Goal: Task Accomplishment & Management: Complete application form

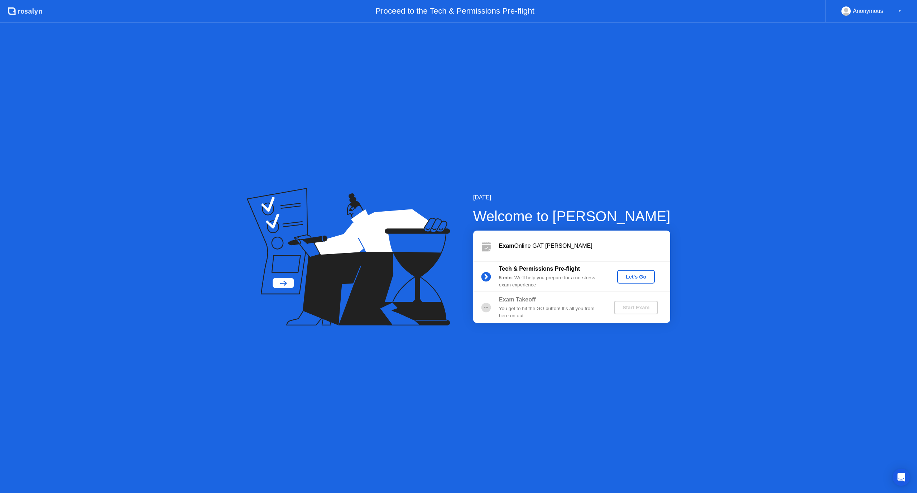
drag, startPoint x: 496, startPoint y: 180, endPoint x: 496, endPoint y: 202, distance: 22.2
click at [496, 202] on div "[DATE] Welcome to [PERSON_NAME] Exam Online GAT [PERSON_NAME] Tech & Permission…" at bounding box center [458, 258] width 917 height 470
click at [629, 275] on div "Let's Go" at bounding box center [636, 277] width 32 height 6
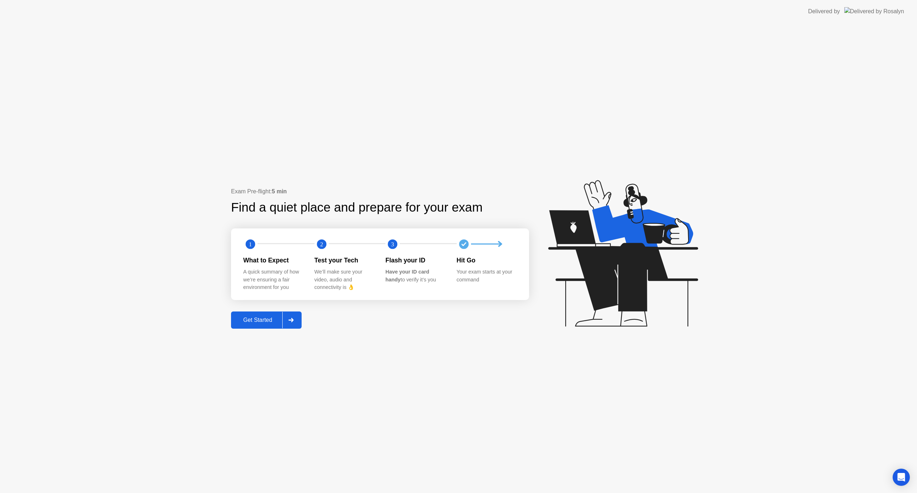
click at [266, 321] on div "Get Started" at bounding box center [257, 320] width 49 height 6
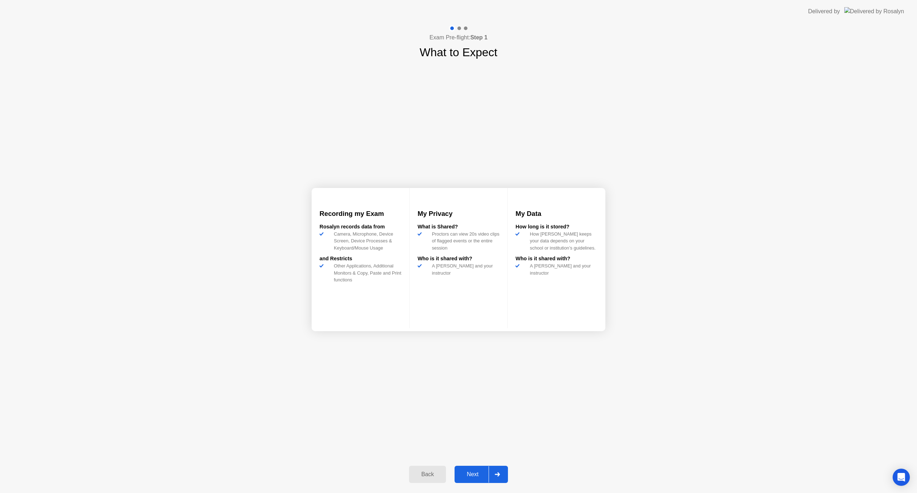
click at [471, 475] on div "Next" at bounding box center [473, 474] width 32 height 6
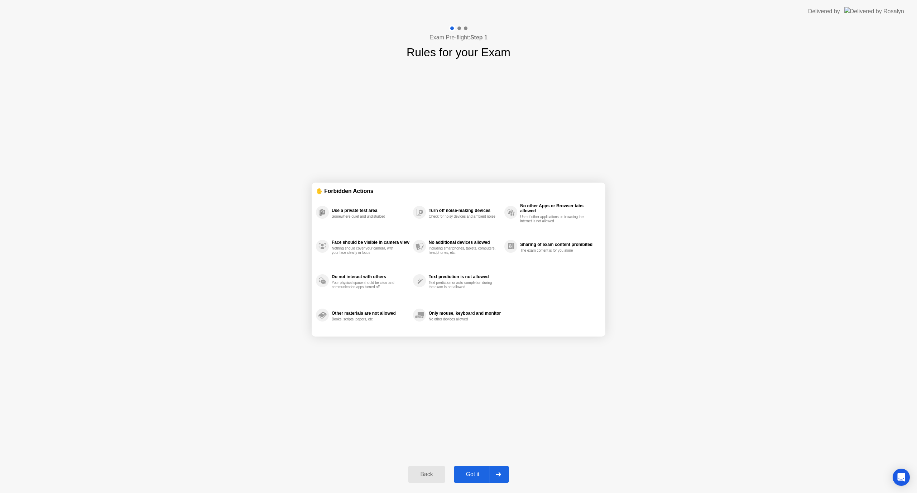
click at [483, 473] on div "Got it" at bounding box center [473, 474] width 34 height 6
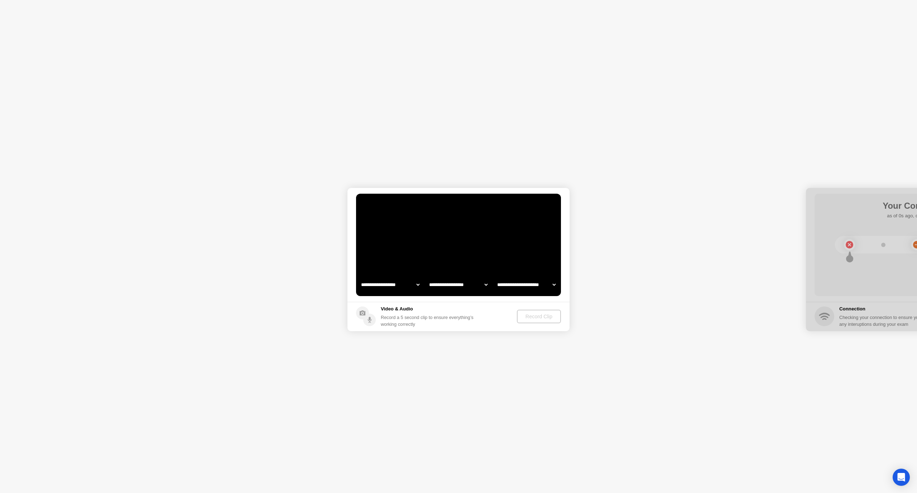
select select "**********"
select select "*******"
click at [401, 284] on select "**********" at bounding box center [389, 284] width 61 height 14
click at [359, 277] on select "**********" at bounding box center [389, 284] width 61 height 14
click at [405, 285] on select "**********" at bounding box center [389, 284] width 61 height 14
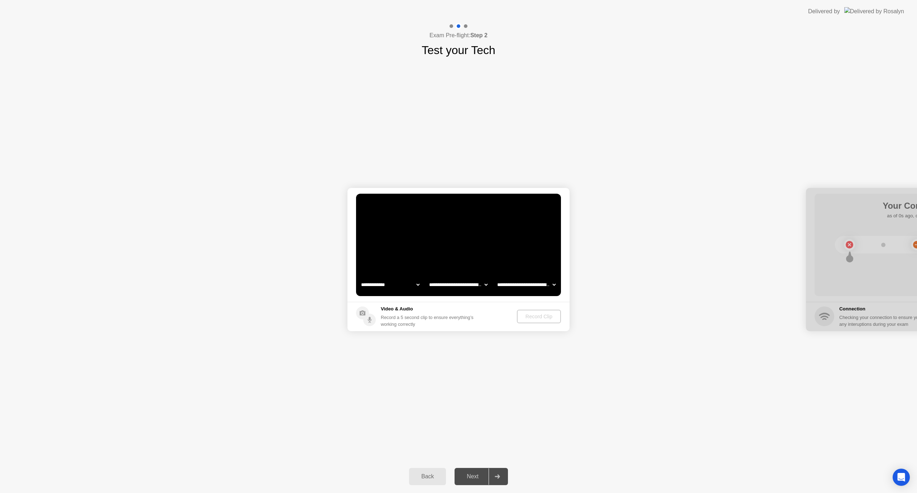
click at [359, 277] on select "**********" at bounding box center [389, 284] width 61 height 14
click at [455, 289] on select "**********" at bounding box center [458, 284] width 61 height 14
click at [465, 285] on select "**********" at bounding box center [458, 284] width 61 height 14
click at [502, 284] on select "**********" at bounding box center [526, 284] width 61 height 14
select select "**********"
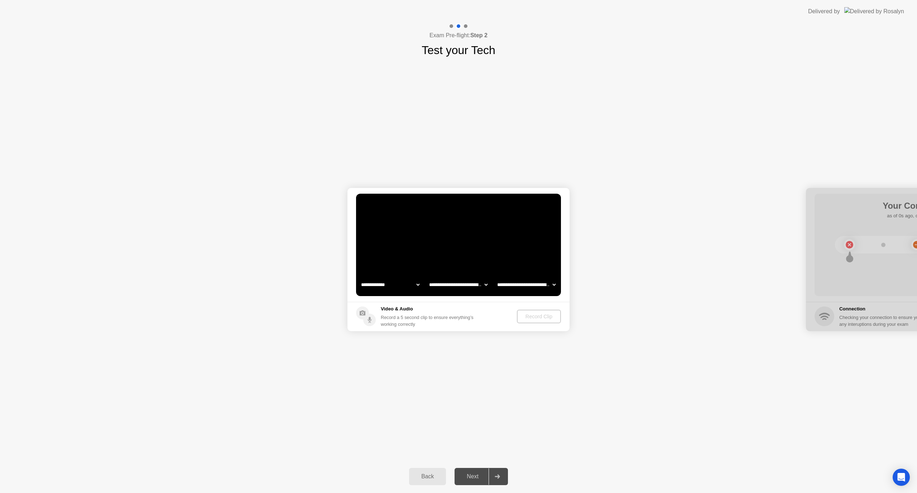
click at [496, 277] on select "**********" at bounding box center [526, 284] width 61 height 14
click at [467, 290] on select "**********" at bounding box center [458, 284] width 61 height 14
click at [428, 277] on select "**********" at bounding box center [458, 284] width 61 height 14
click at [541, 322] on button "Record Clip" at bounding box center [538, 317] width 43 height 14
click at [488, 315] on div "Replay Clip" at bounding box center [500, 317] width 47 height 6
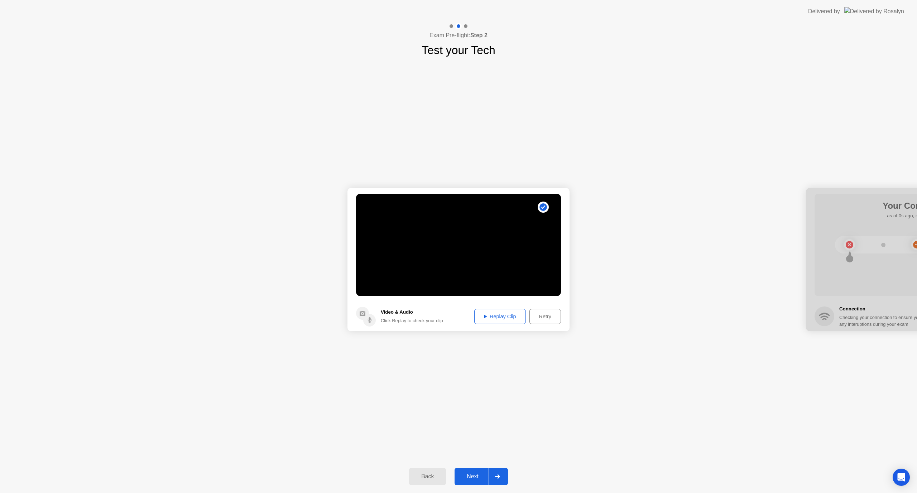
click at [476, 479] on div "Next" at bounding box center [473, 476] width 32 height 6
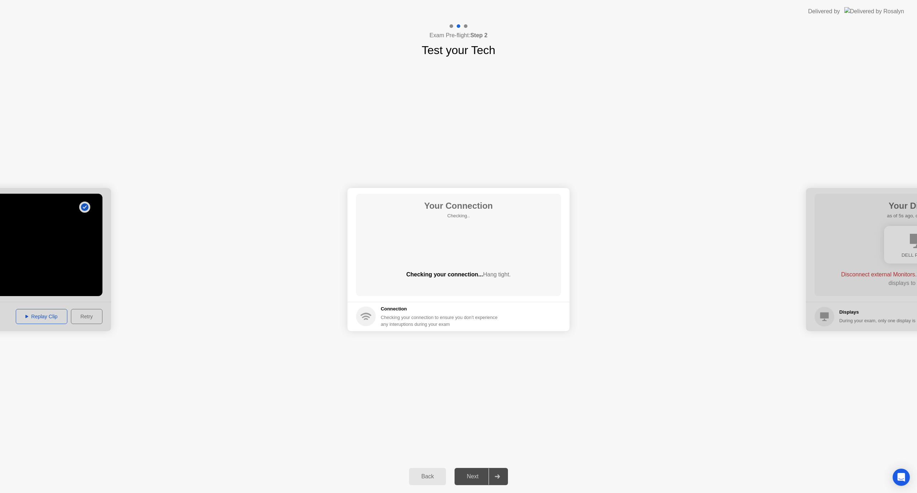
click at [466, 478] on div "Next" at bounding box center [473, 476] width 32 height 6
click at [477, 478] on div "Next" at bounding box center [473, 476] width 32 height 6
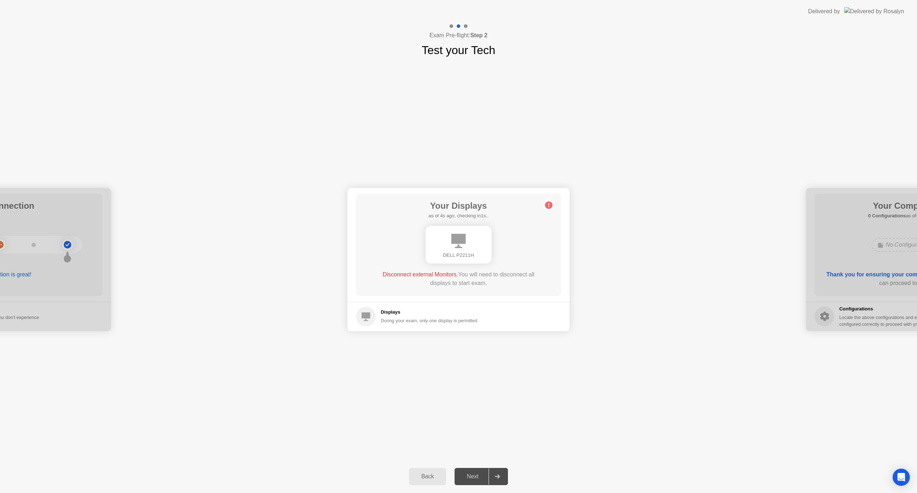
click at [383, 314] on h5 "Displays" at bounding box center [429, 312] width 97 height 7
click at [463, 239] on icon at bounding box center [458, 241] width 14 height 14
drag, startPoint x: 527, startPoint y: 359, endPoint x: 572, endPoint y: 281, distance: 90.3
click at [527, 359] on div "**********" at bounding box center [458, 259] width 917 height 401
click at [479, 469] on button "Next" at bounding box center [480, 476] width 53 height 17
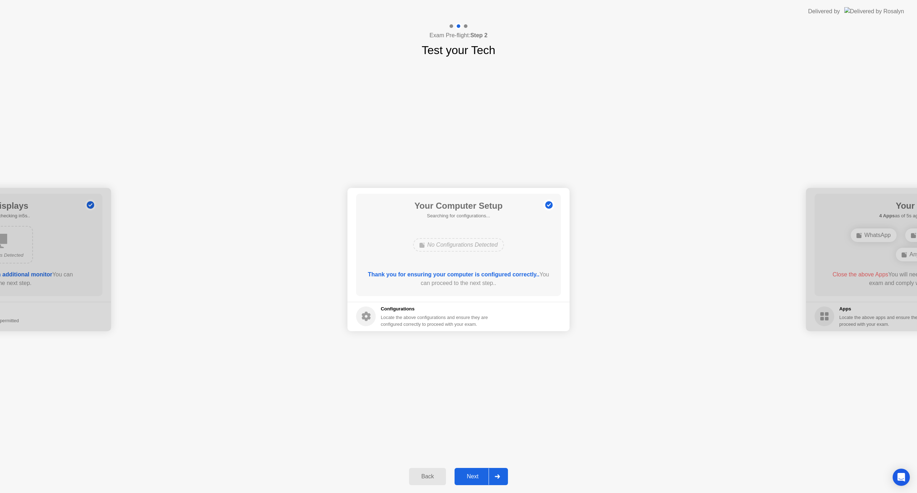
click at [467, 474] on div "Next" at bounding box center [473, 476] width 32 height 6
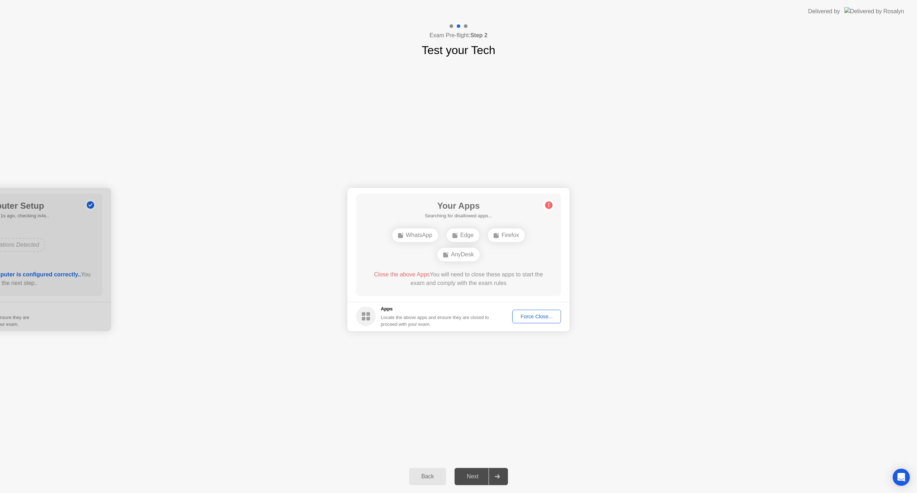
click at [421, 234] on div "WhatsApp" at bounding box center [415, 235] width 46 height 14
click at [548, 352] on div "**********" at bounding box center [458, 259] width 917 height 401
click at [476, 478] on div "Next" at bounding box center [473, 476] width 32 height 6
click at [480, 429] on div "**********" at bounding box center [458, 259] width 917 height 401
click at [448, 251] on div "WhatsApp Edge AnyDesk" at bounding box center [458, 244] width 164 height 19
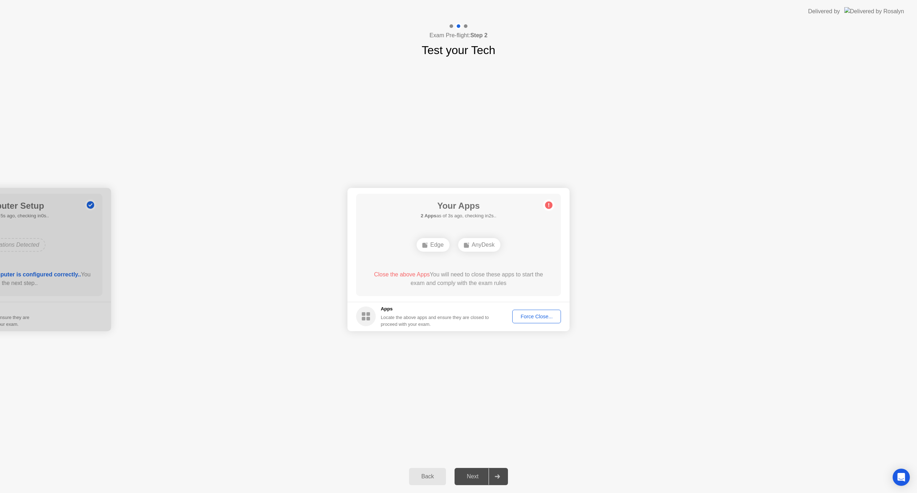
click at [432, 249] on div "Edge" at bounding box center [432, 245] width 33 height 14
click at [472, 245] on div "AnyDesk" at bounding box center [479, 245] width 42 height 14
click at [520, 314] on div "Force Close..." at bounding box center [537, 317] width 44 height 6
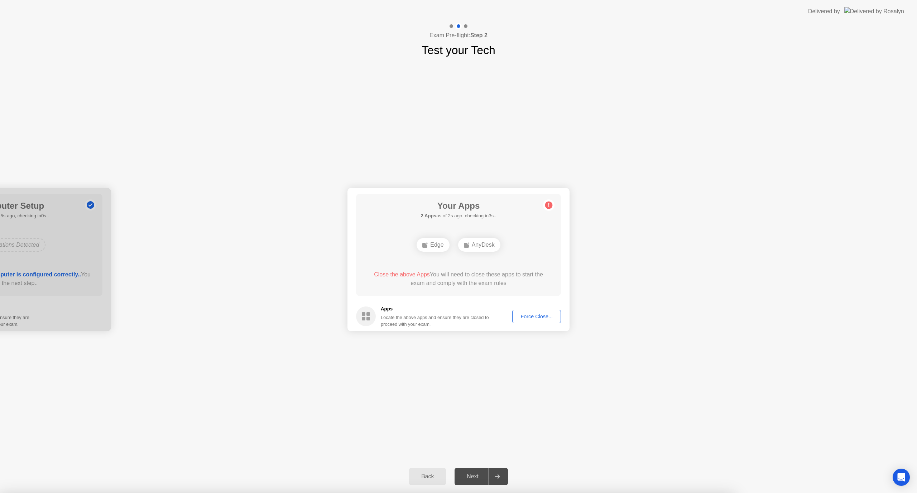
click at [522, 314] on div "Force Close..." at bounding box center [537, 317] width 44 height 6
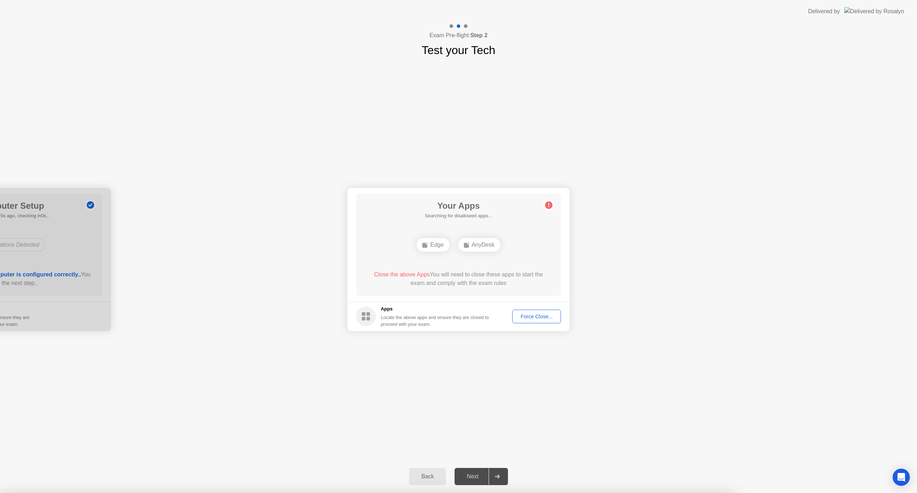
click at [530, 319] on div "Force Close..." at bounding box center [537, 317] width 44 height 6
click at [528, 315] on div "Force Close..." at bounding box center [537, 317] width 44 height 6
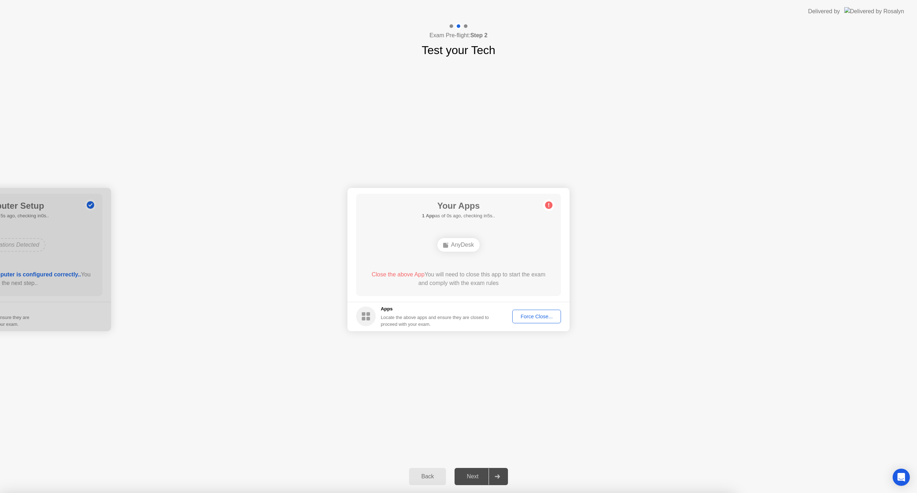
click at [467, 245] on div "AnyDesk" at bounding box center [458, 245] width 42 height 14
click at [466, 245] on div "AnyDesk" at bounding box center [458, 245] width 42 height 14
click at [463, 248] on div "AnyDesk" at bounding box center [458, 245] width 42 height 14
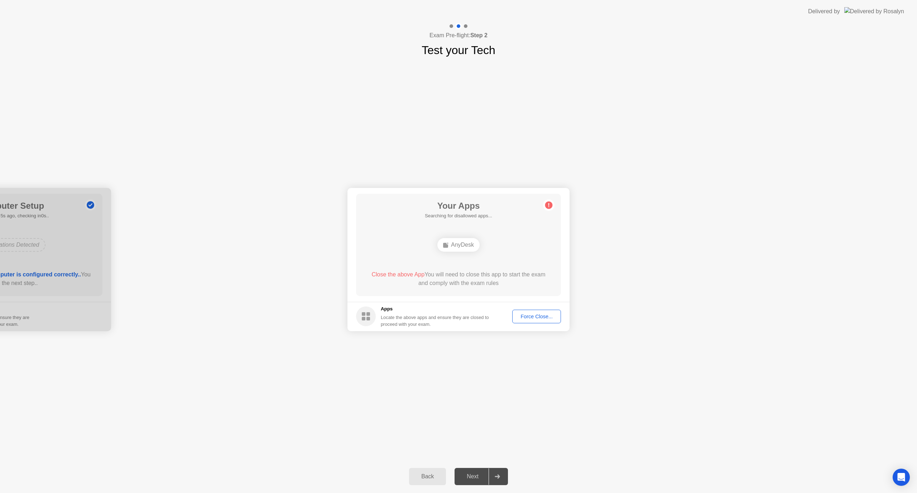
click at [403, 274] on span "Close the above App" at bounding box center [397, 274] width 53 height 6
click at [530, 317] on div "Force Close..." at bounding box center [537, 317] width 44 height 6
click at [666, 493] on div at bounding box center [458, 493] width 917 height 0
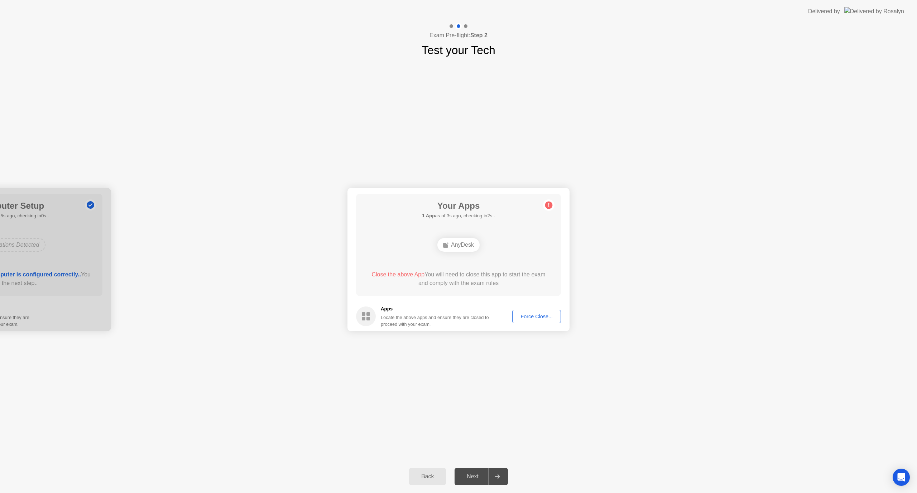
click at [476, 473] on div "Next" at bounding box center [473, 476] width 32 height 6
click at [546, 317] on div "Force Close..." at bounding box center [537, 317] width 44 height 6
click at [537, 308] on footer "Apps Locate the above apps and ensure they are closed to proceed with your exam…" at bounding box center [458, 316] width 222 height 29
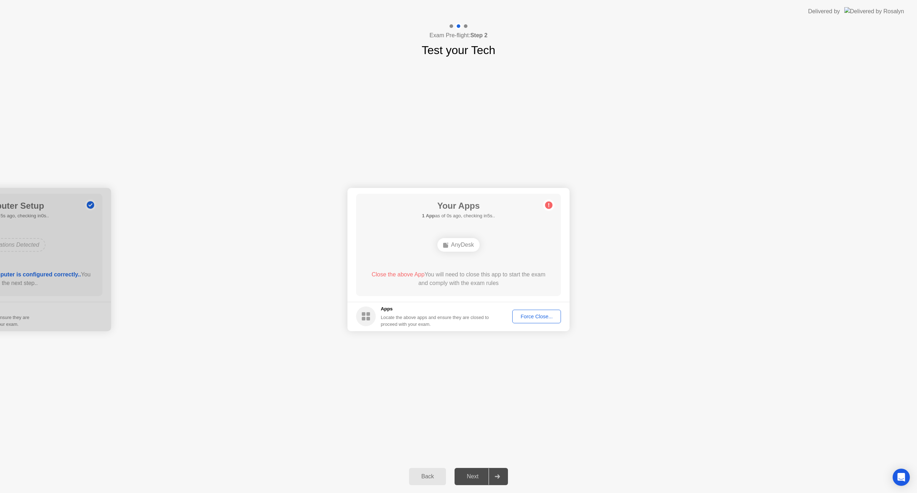
click at [537, 312] on button "Force Close..." at bounding box center [536, 317] width 49 height 14
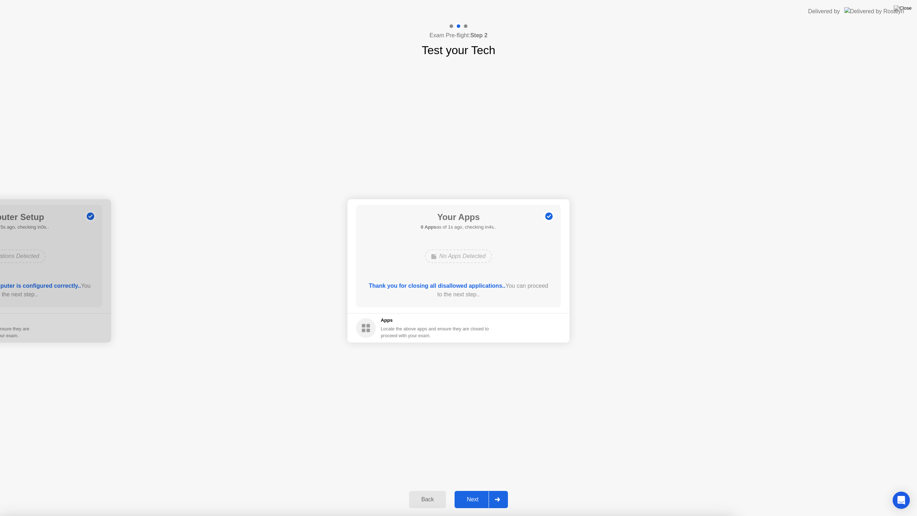
click at [480, 493] on div "Next" at bounding box center [473, 499] width 32 height 6
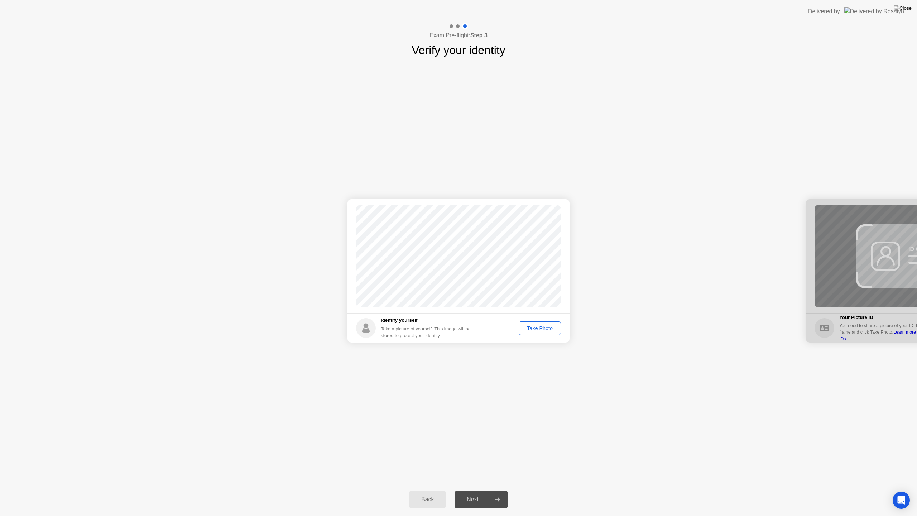
click at [544, 329] on div "Take Photo" at bounding box center [539, 328] width 37 height 6
click at [473, 493] on div "Next" at bounding box center [473, 499] width 32 height 6
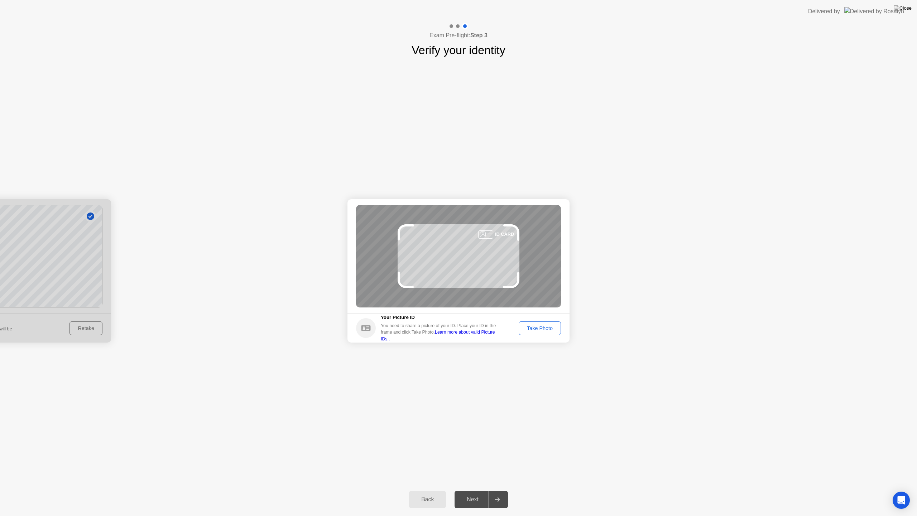
click at [542, 332] on button "Take Photo" at bounding box center [539, 328] width 42 height 14
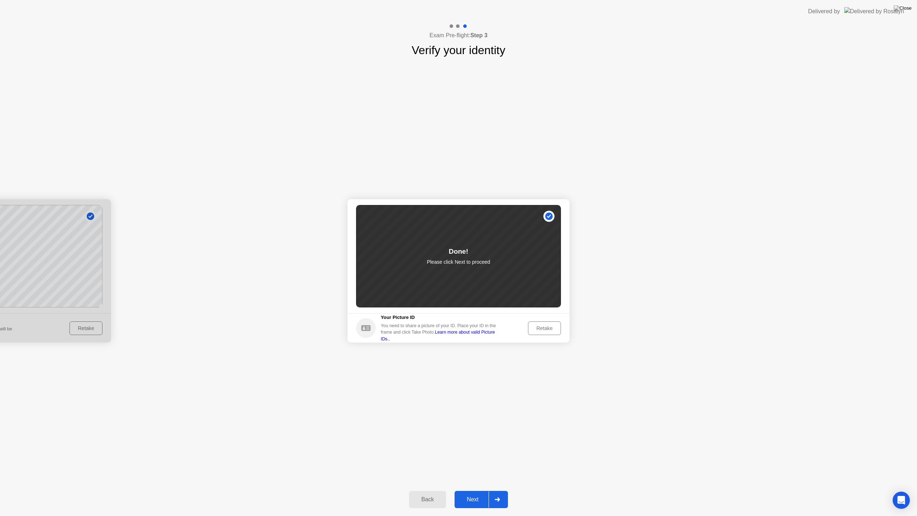
click at [476, 493] on div "Next" at bounding box center [473, 499] width 32 height 6
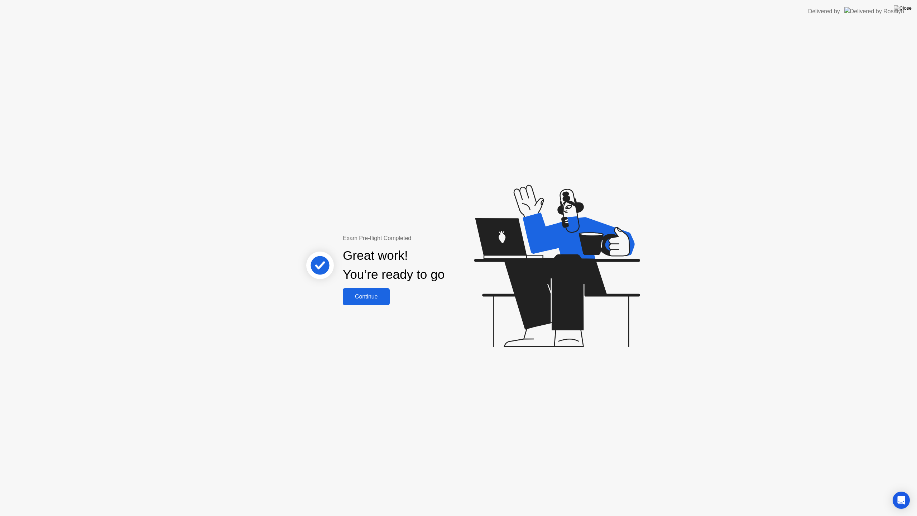
click at [375, 296] on div "Continue" at bounding box center [366, 296] width 43 height 6
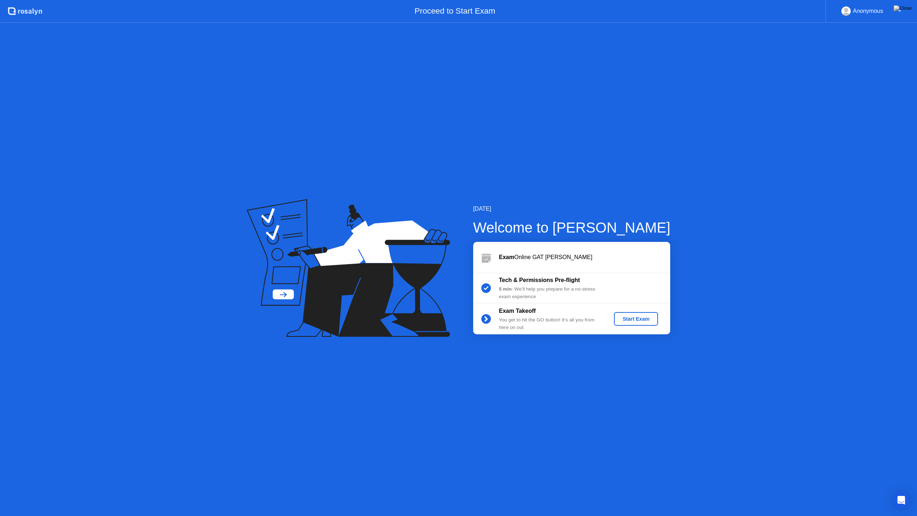
click at [636, 319] on div "Start Exam" at bounding box center [636, 319] width 38 height 6
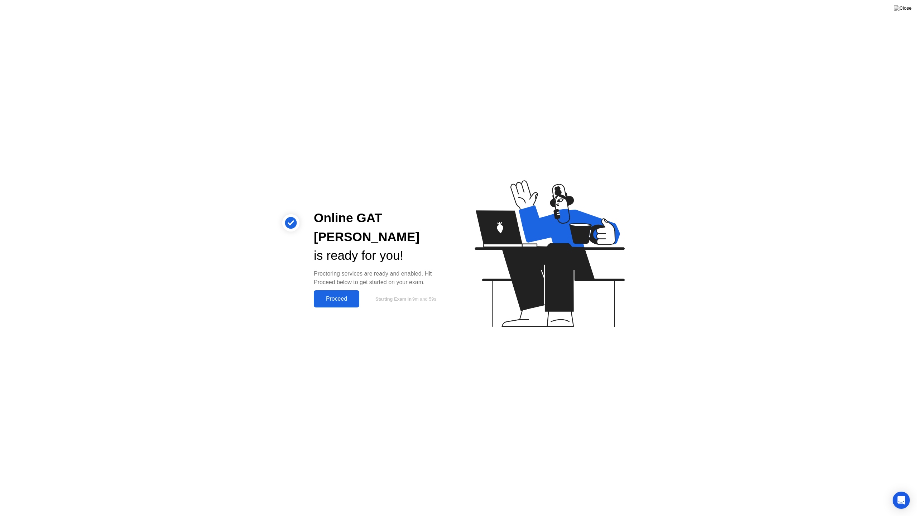
click at [333, 295] on div "Proceed" at bounding box center [336, 298] width 41 height 6
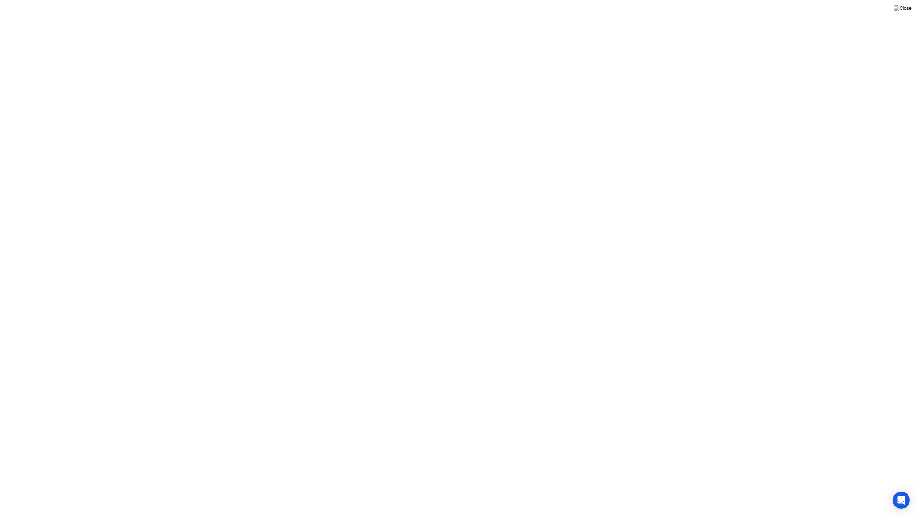
click div
click at [523, 493] on button "Exam Rules" at bounding box center [524, 504] width 38 height 6
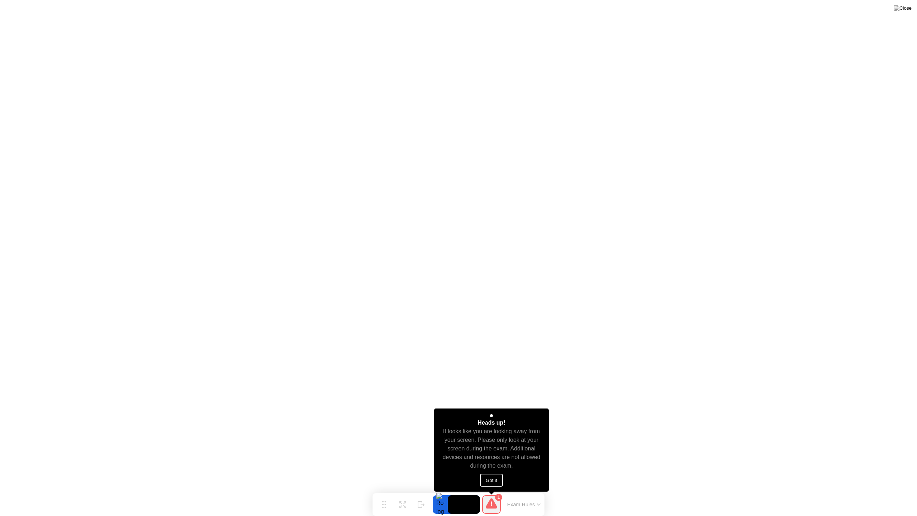
click at [498, 493] on div "1" at bounding box center [491, 504] width 19 height 19
click at [488, 479] on button "Got it" at bounding box center [491, 479] width 23 height 13
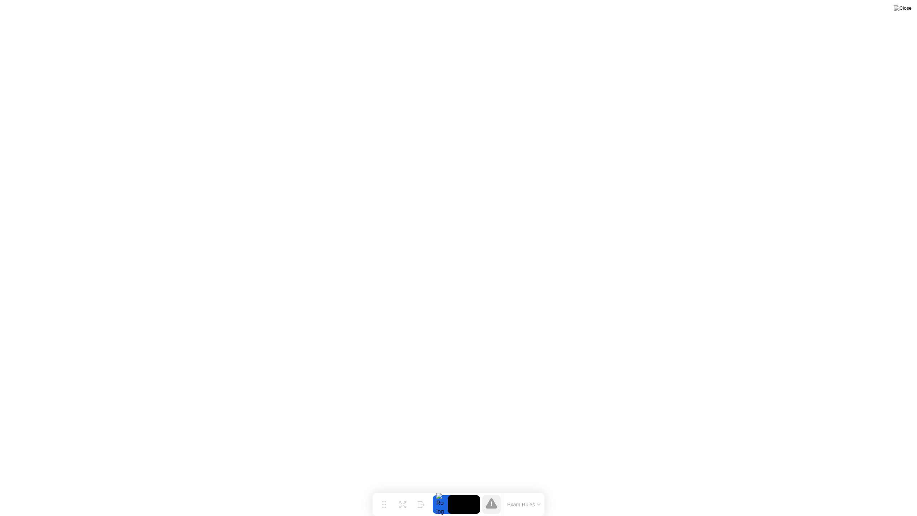
click at [489, 493] on icon at bounding box center [491, 502] width 11 height 11
click at [496, 493] on icon at bounding box center [491, 502] width 11 height 11
click at [471, 493] on video at bounding box center [464, 504] width 32 height 19
click at [437, 493] on div at bounding box center [440, 504] width 15 height 19
click at [386, 493] on div "Move" at bounding box center [383, 510] width 9 height 4
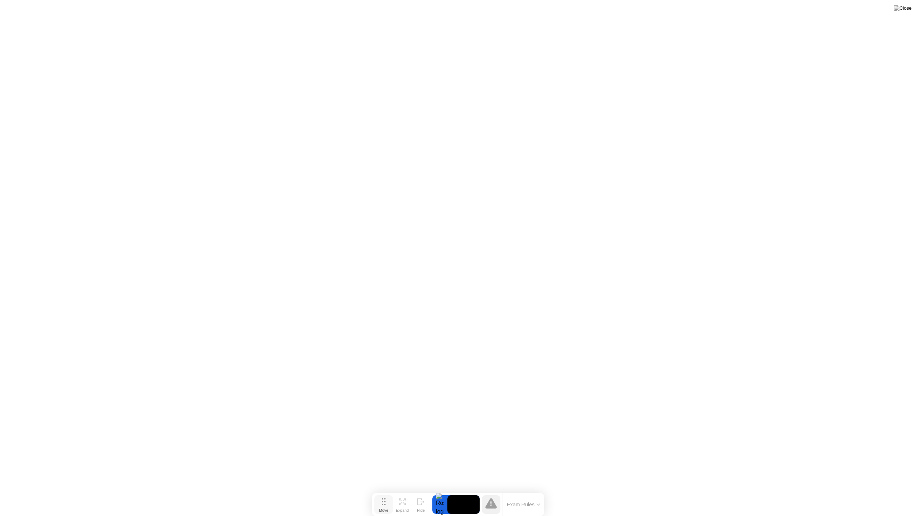
drag, startPoint x: 386, startPoint y: 505, endPoint x: 380, endPoint y: 507, distance: 6.5
click at [380, 493] on div "Move" at bounding box center [383, 510] width 9 height 4
click at [392, 493] on div "Expand" at bounding box center [396, 510] width 13 height 4
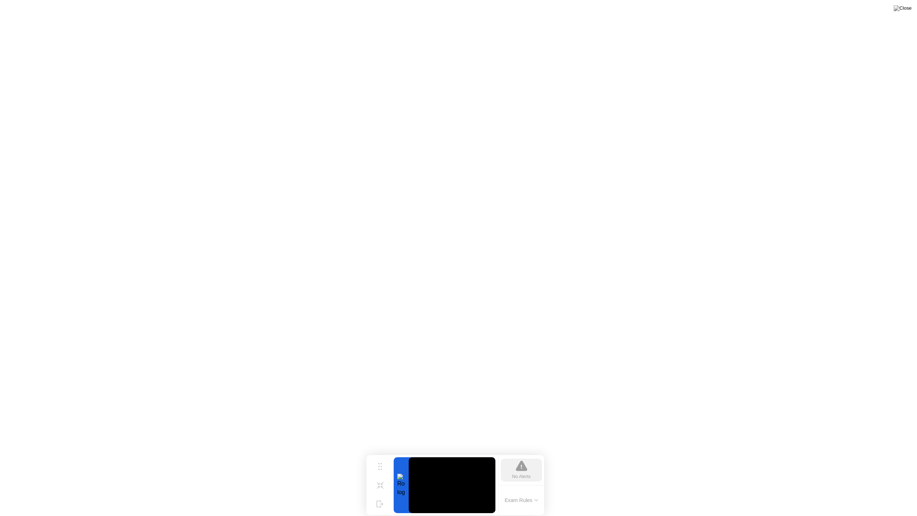
click at [453, 483] on video at bounding box center [452, 485] width 87 height 56
click at [453, 484] on video at bounding box center [452, 485] width 87 height 56
drag, startPoint x: 456, startPoint y: 493, endPoint x: 410, endPoint y: 479, distance: 47.9
click at [452, 470] on video at bounding box center [452, 485] width 87 height 56
drag, startPoint x: 377, startPoint y: 497, endPoint x: 383, endPoint y: 482, distance: 16.8
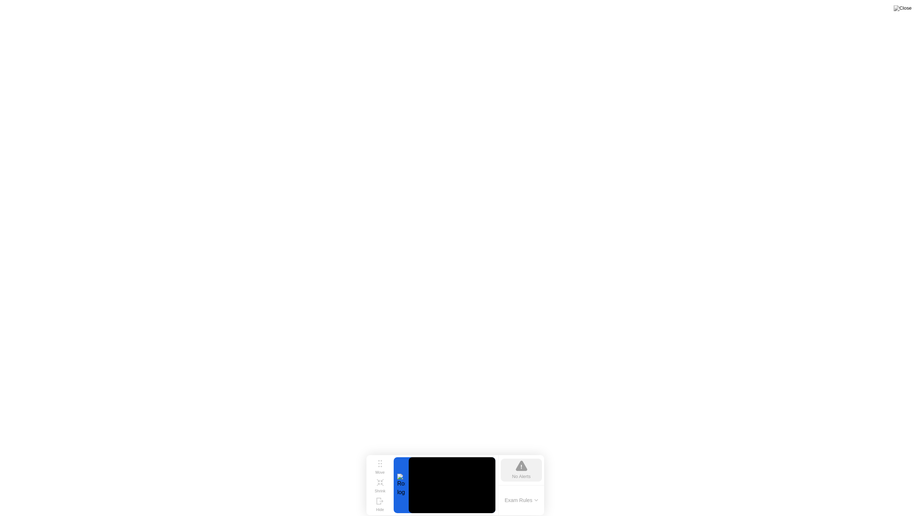
click at [383, 482] on div "Move Shrink Hide" at bounding box center [379, 485] width 23 height 56
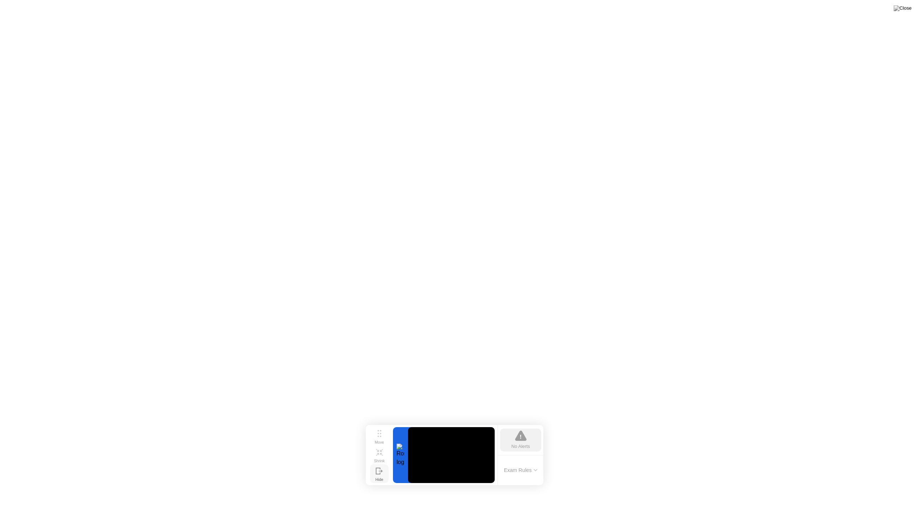
drag, startPoint x: 382, startPoint y: 474, endPoint x: 383, endPoint y: 490, distance: 15.8
click at [383, 483] on div "Move Shrink Hide" at bounding box center [379, 455] width 23 height 56
click at [387, 464] on button "Shrink" at bounding box center [381, 454] width 19 height 19
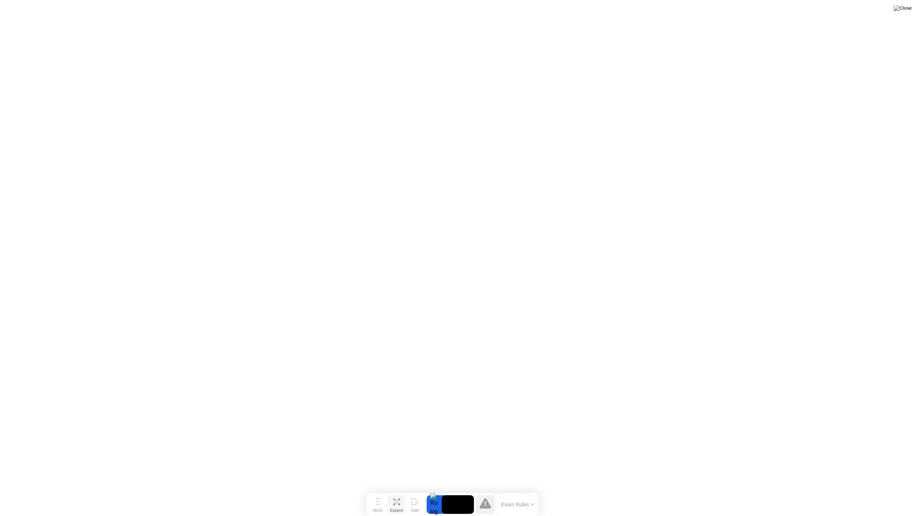
click at [397, 493] on div "Expand" at bounding box center [396, 510] width 13 height 4
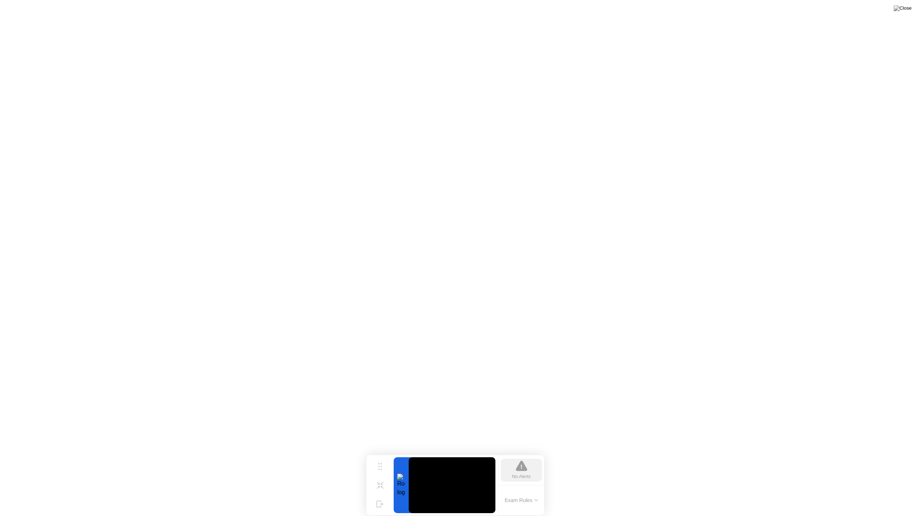
click at [462, 484] on video at bounding box center [452, 485] width 87 height 56
click at [383, 486] on icon at bounding box center [380, 482] width 7 height 7
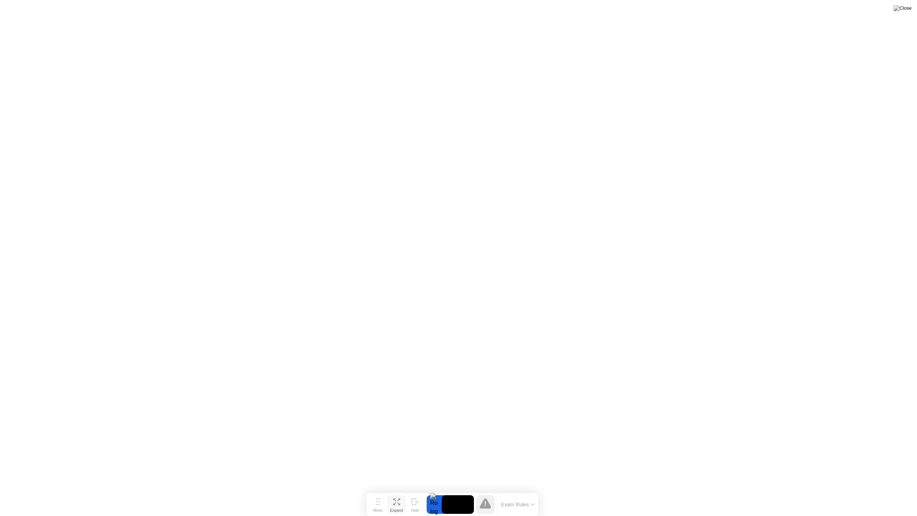
click at [402, 493] on button "Expand" at bounding box center [396, 504] width 19 height 19
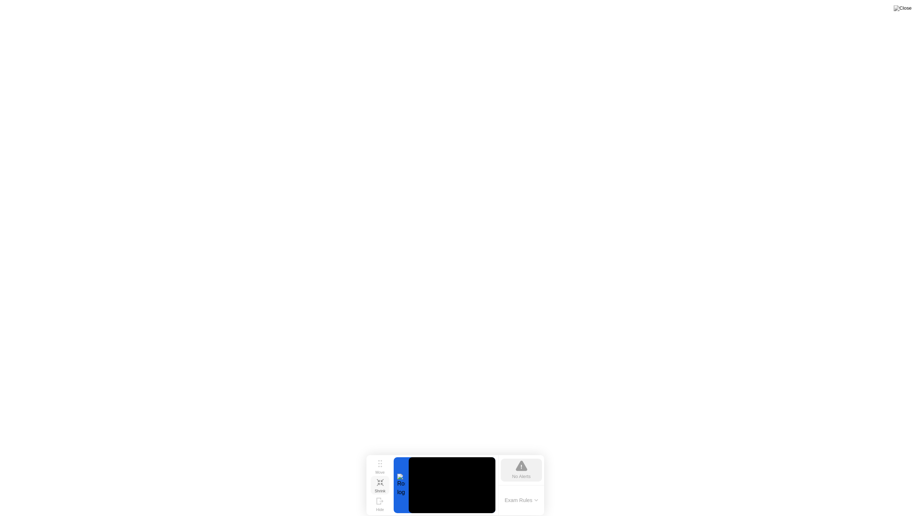
click at [381, 481] on icon at bounding box center [381, 479] width 3 height 3
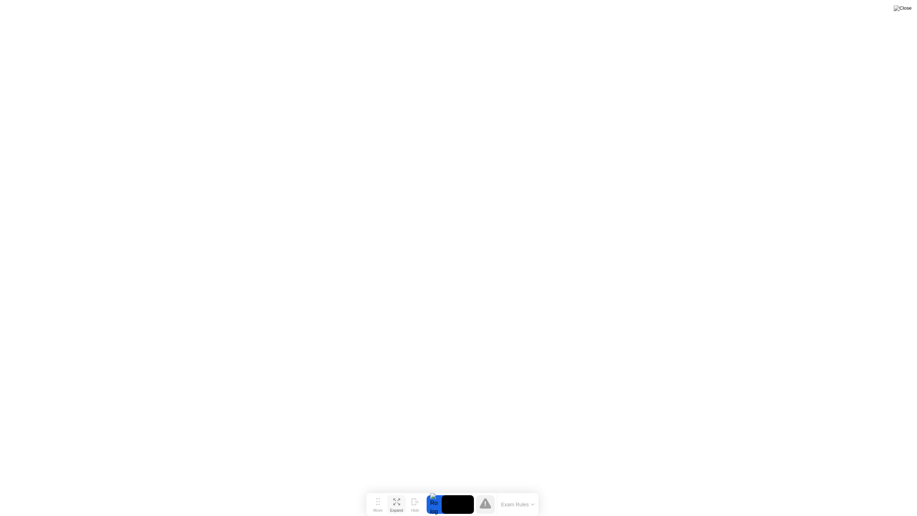
click at [398, 493] on icon at bounding box center [396, 501] width 7 height 7
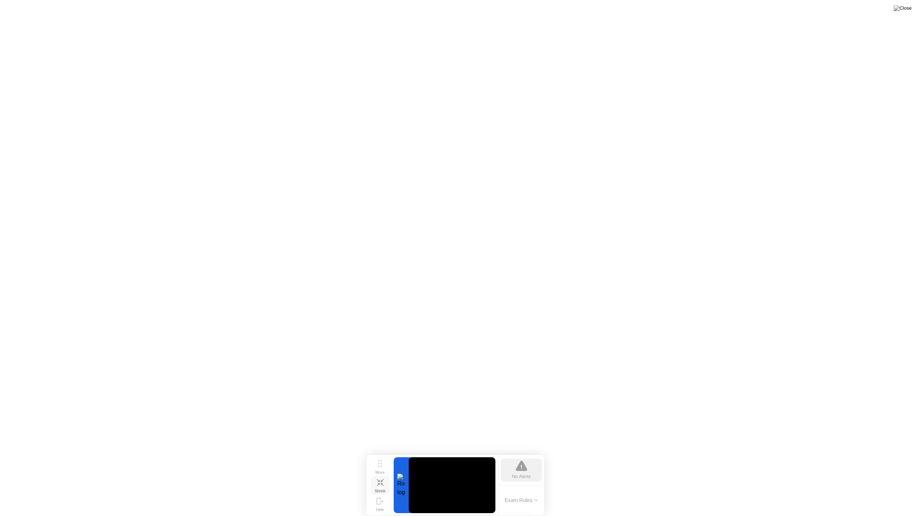
click at [378, 482] on icon at bounding box center [377, 480] width 3 height 3
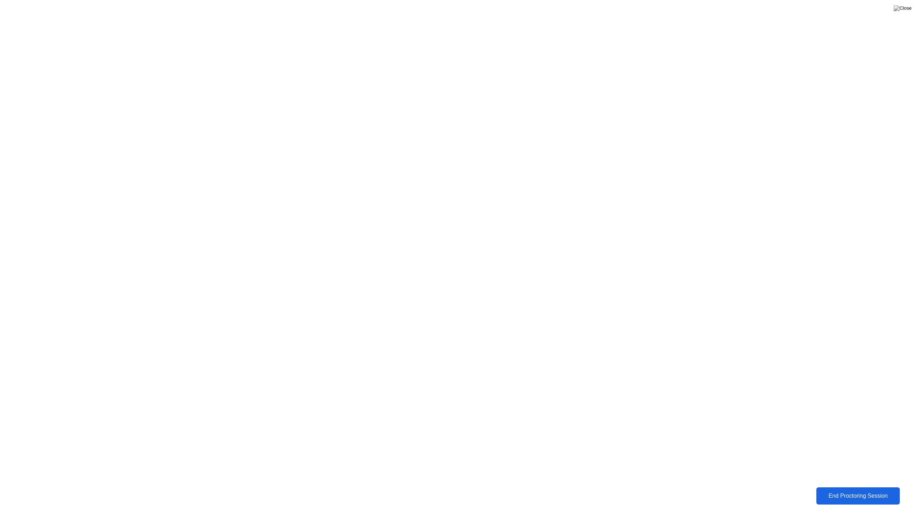
click at [839, 493] on button "End Proctoring Session" at bounding box center [857, 495] width 83 height 17
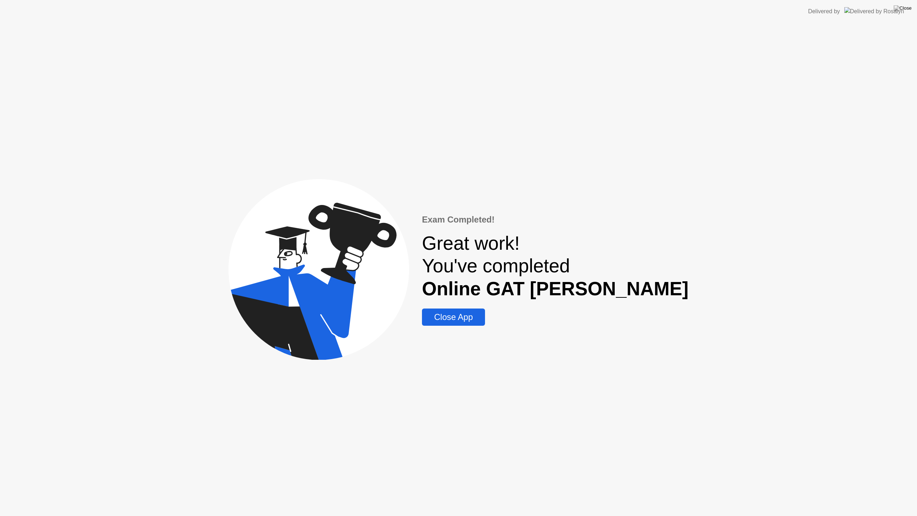
click at [483, 317] on div "Close App" at bounding box center [453, 317] width 59 height 10
